Goal: Task Accomplishment & Management: Use online tool/utility

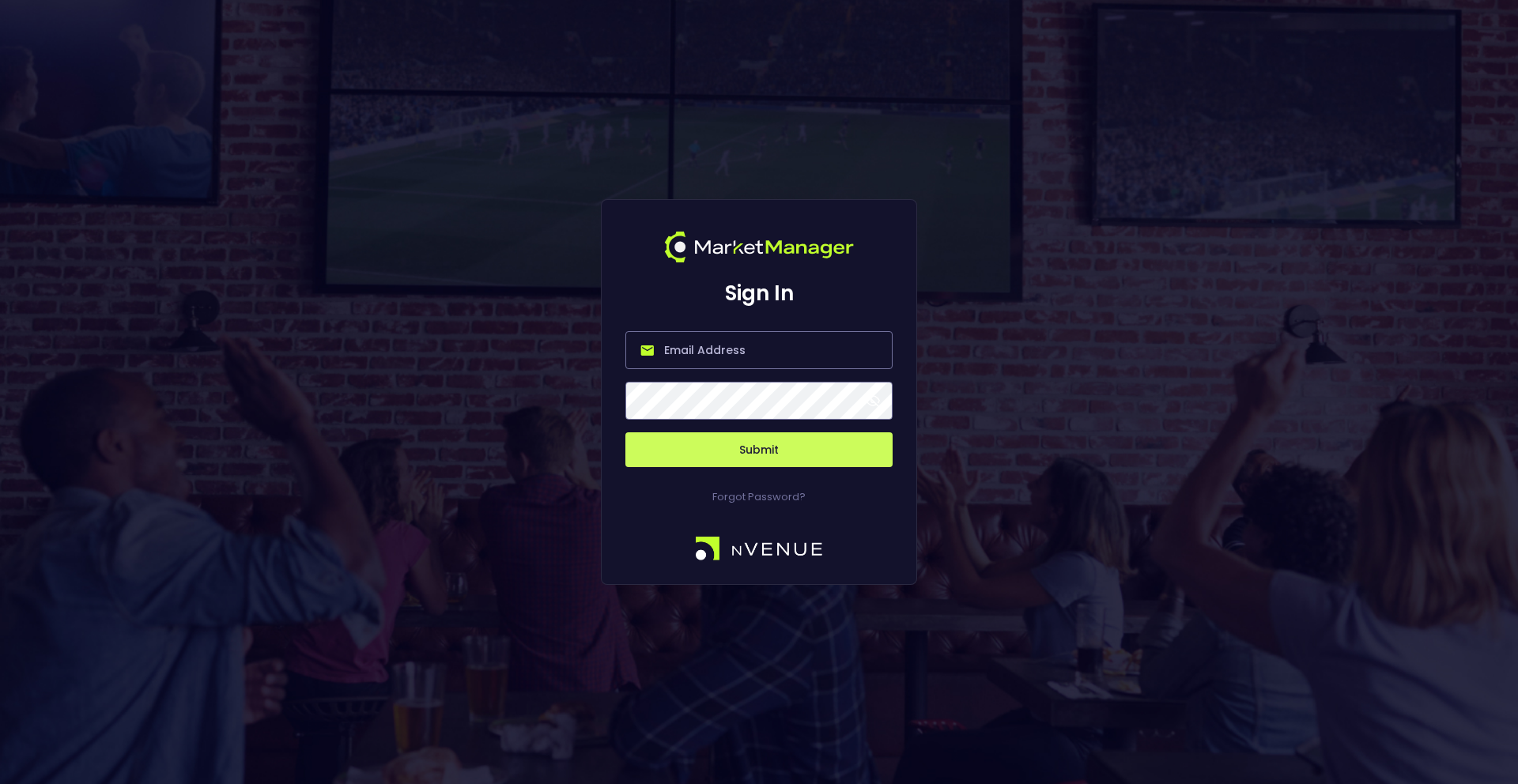
type input "[PERSON_NAME][EMAIL_ADDRESS][DOMAIN_NAME]"
click at [751, 441] on button "Submit" at bounding box center [759, 449] width 267 height 35
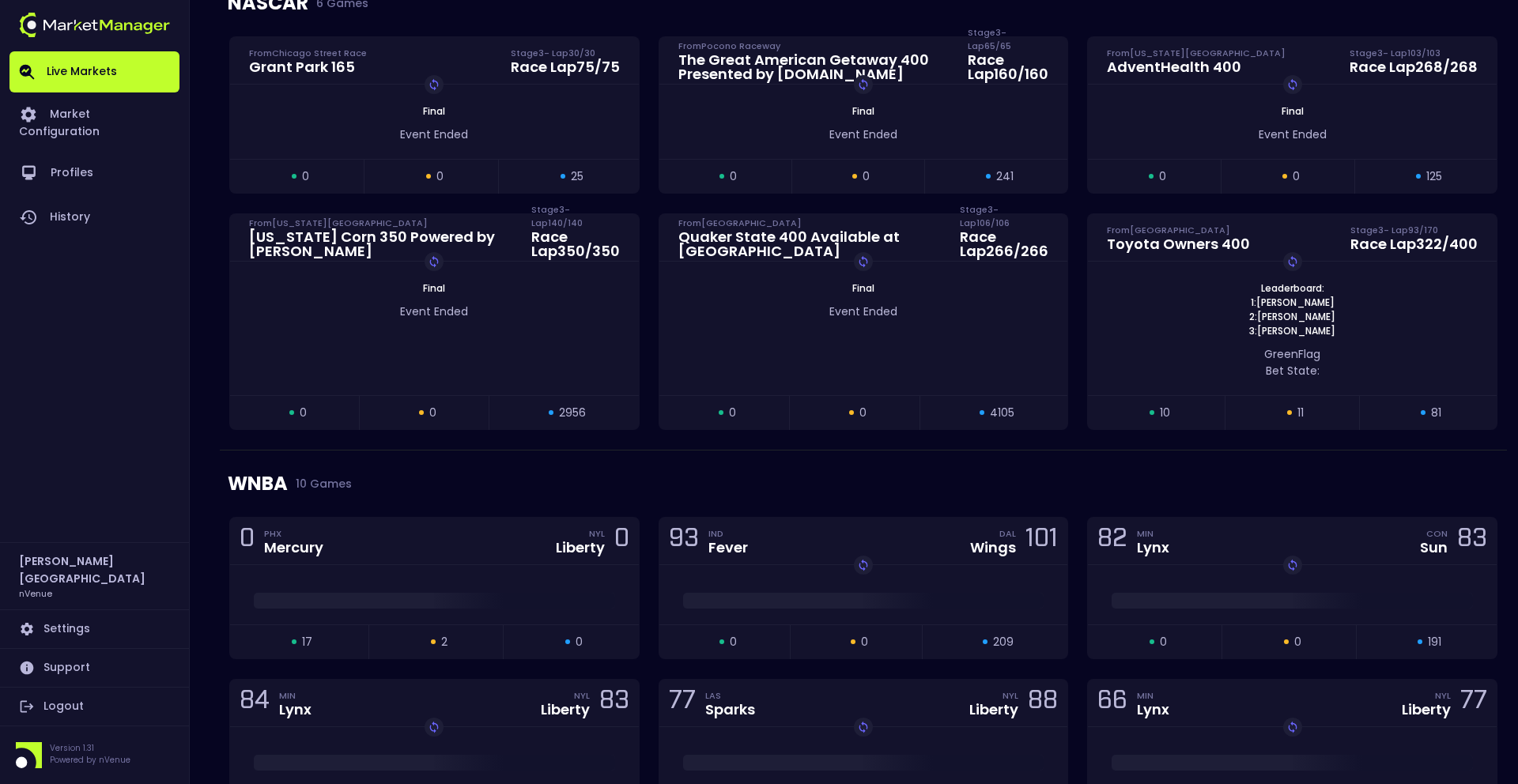
scroll to position [688, 0]
click at [507, 552] on div "0 PHX Mercury NYL Liberty 0" at bounding box center [434, 540] width 409 height 47
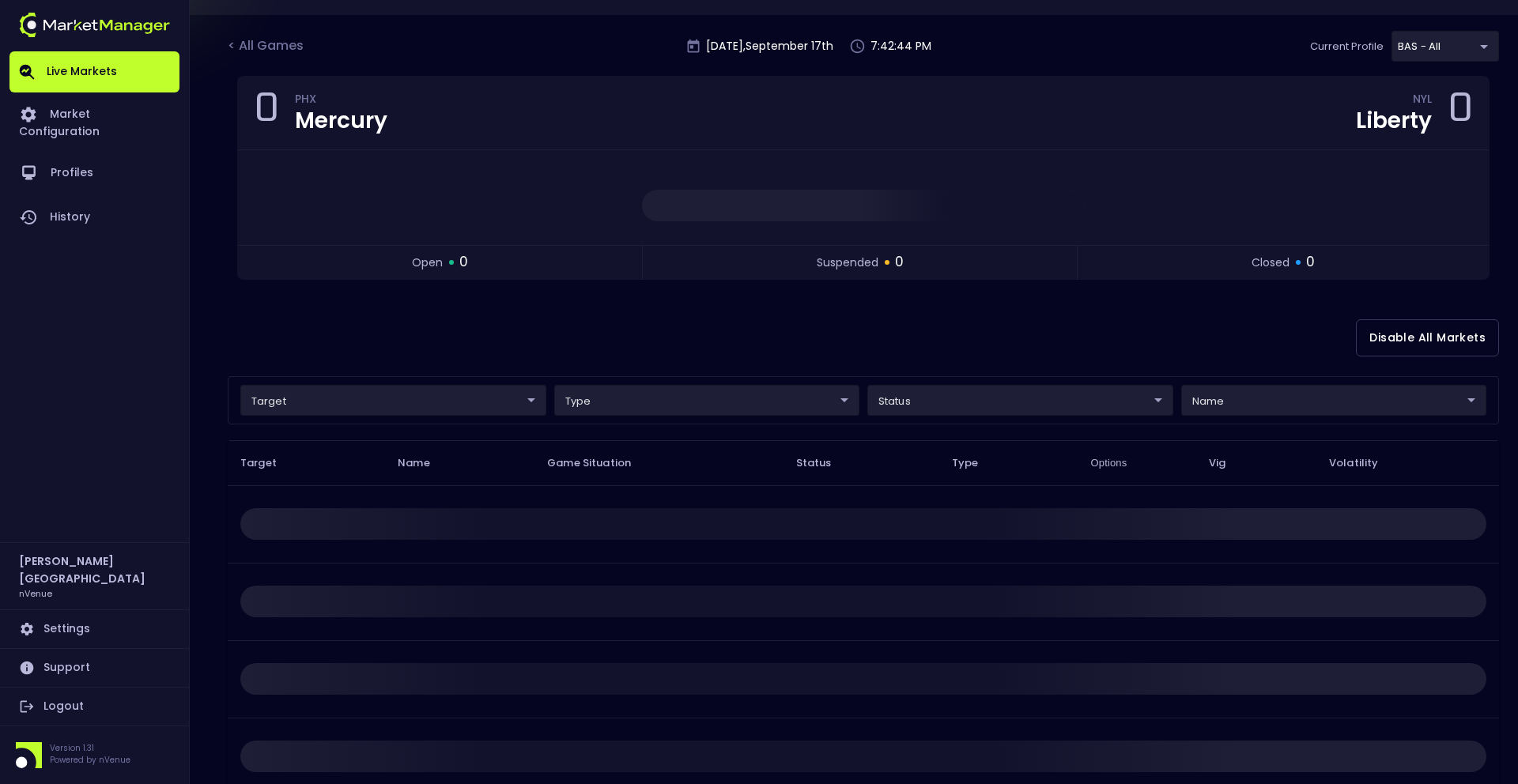
scroll to position [90, 0]
click at [464, 395] on body "Live Markets Market Configuration Profiles History [PERSON_NAME][GEOGRAPHIC_DAT…" at bounding box center [759, 391] width 1518 height 962
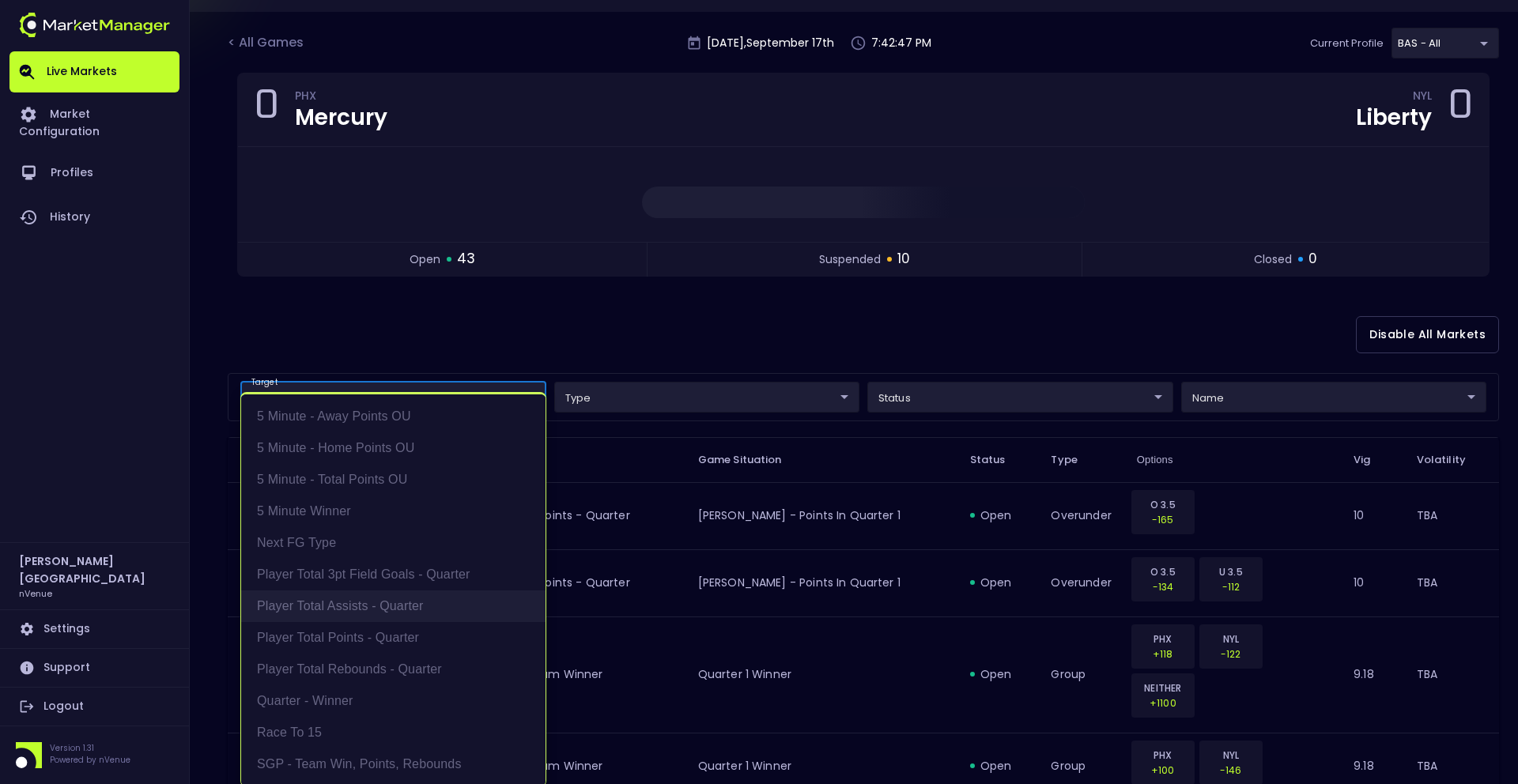
scroll to position [3, 0]
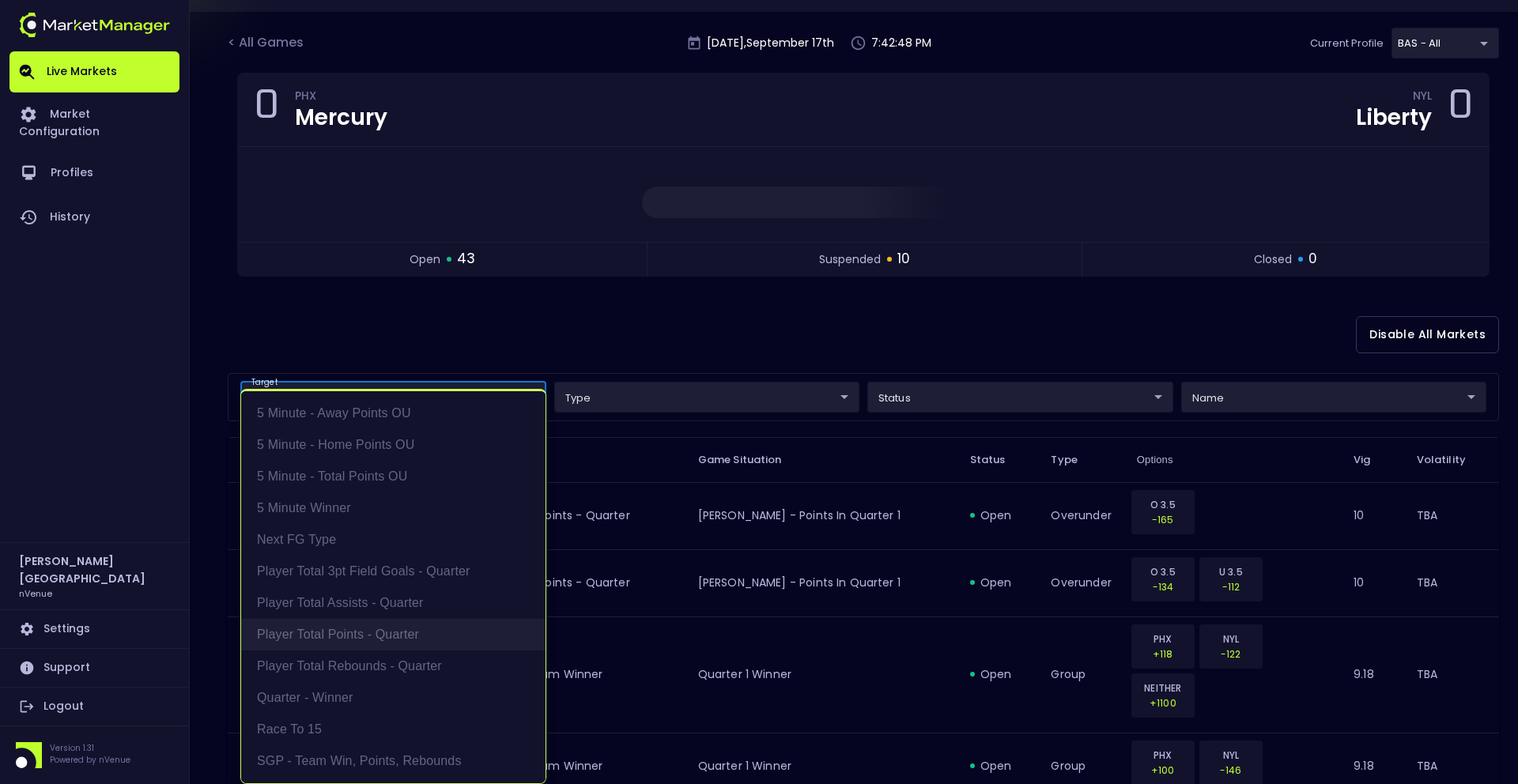
click at [419, 632] on li "Player Total Points - Quarter" at bounding box center [392, 634] width 304 height 31
type input "Player Total Points - Quarter"
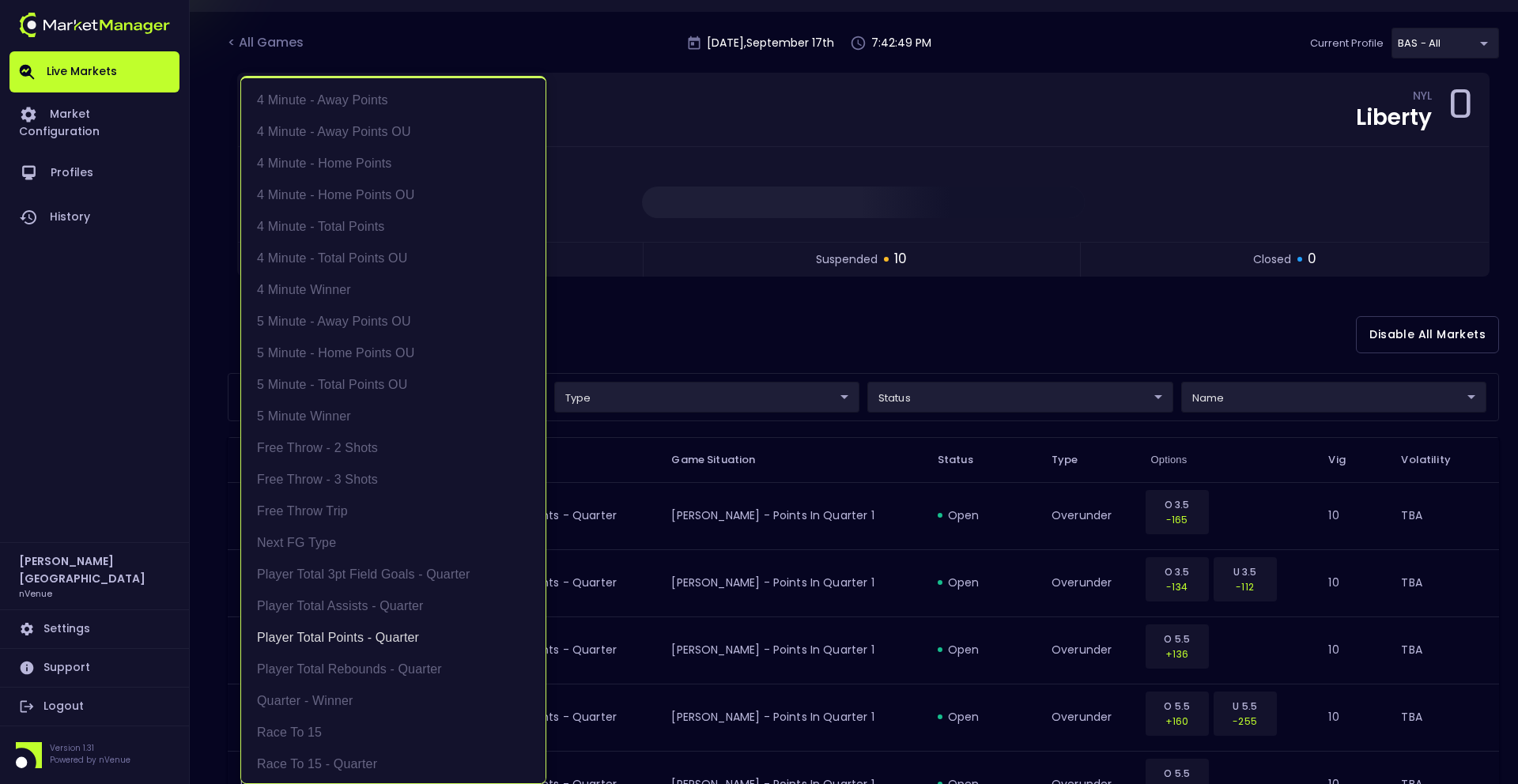
click at [738, 323] on div at bounding box center [759, 392] width 1518 height 784
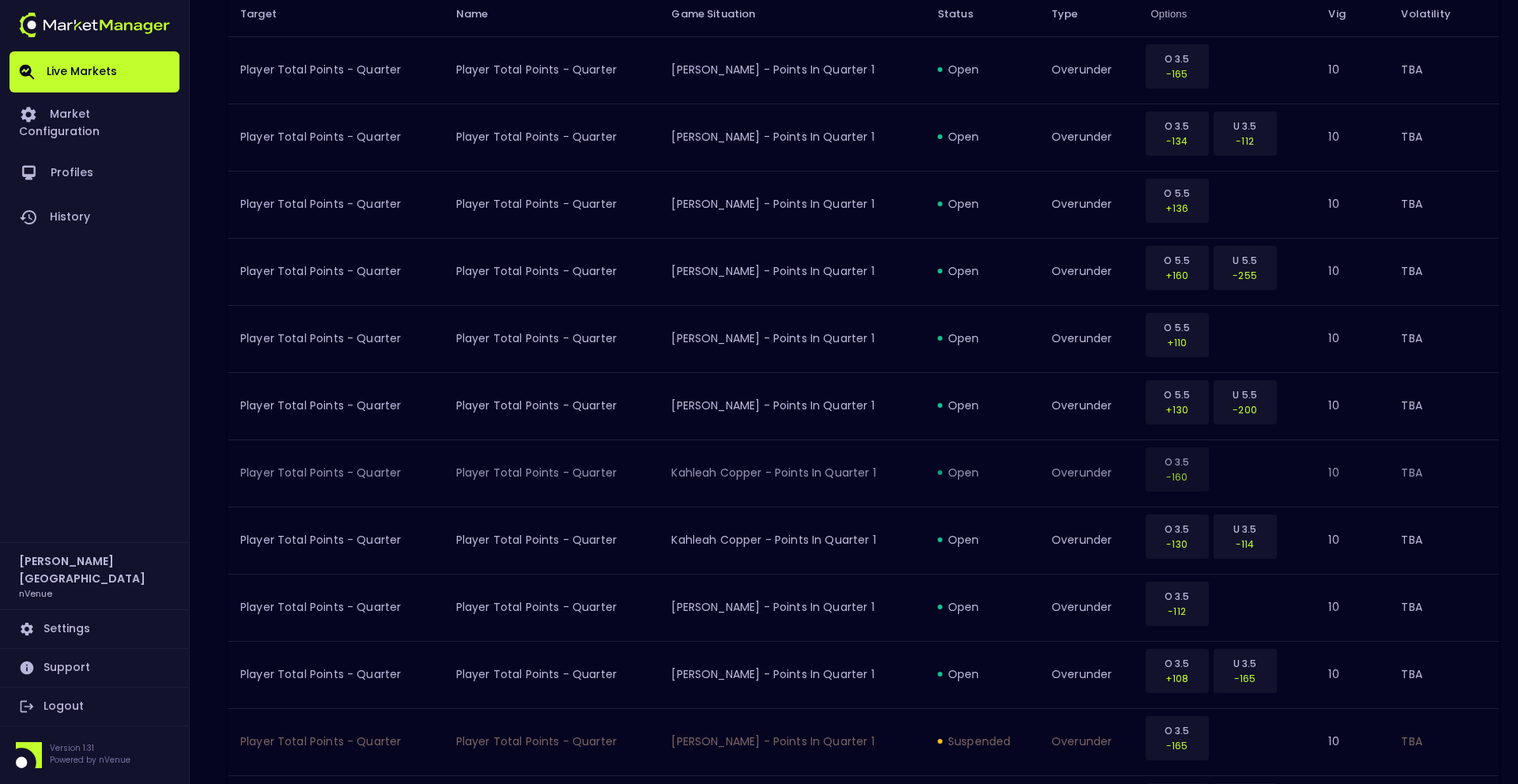
scroll to position [534, 0]
